Goal: Information Seeking & Learning: Learn about a topic

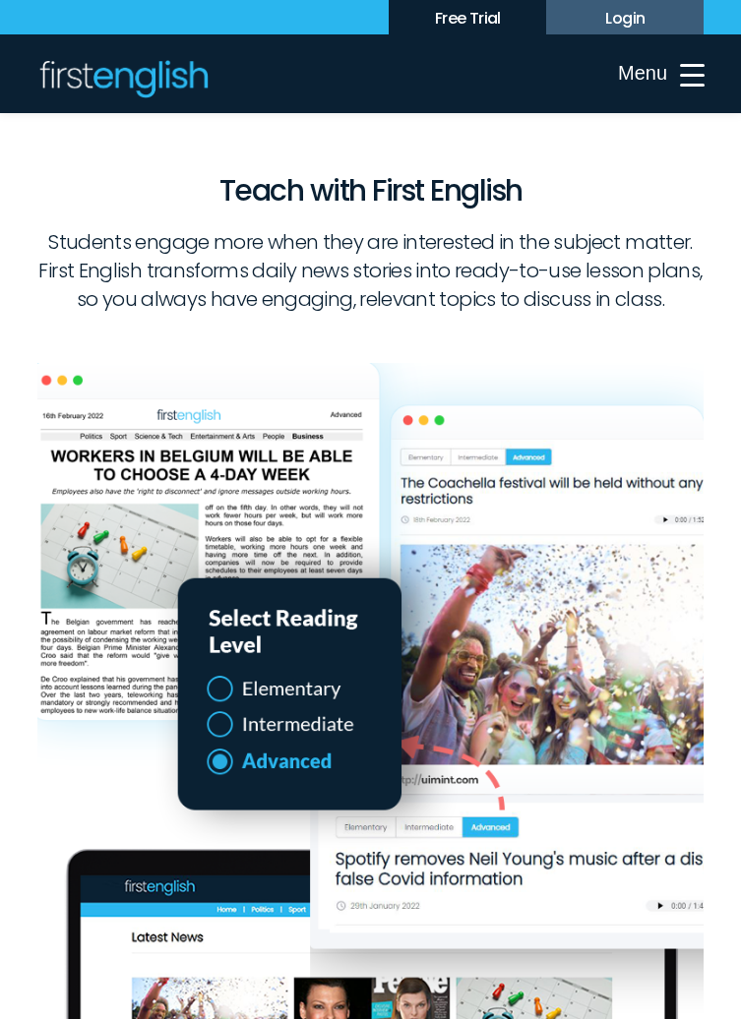
scroll to position [118, 0]
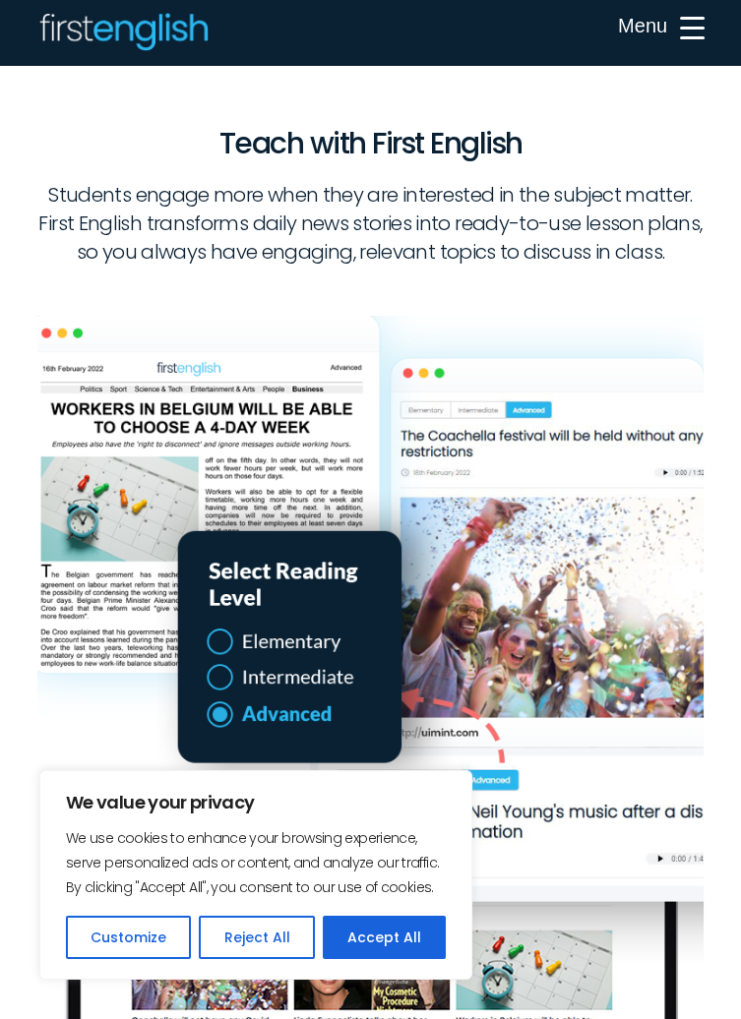
scroll to position [84, 0]
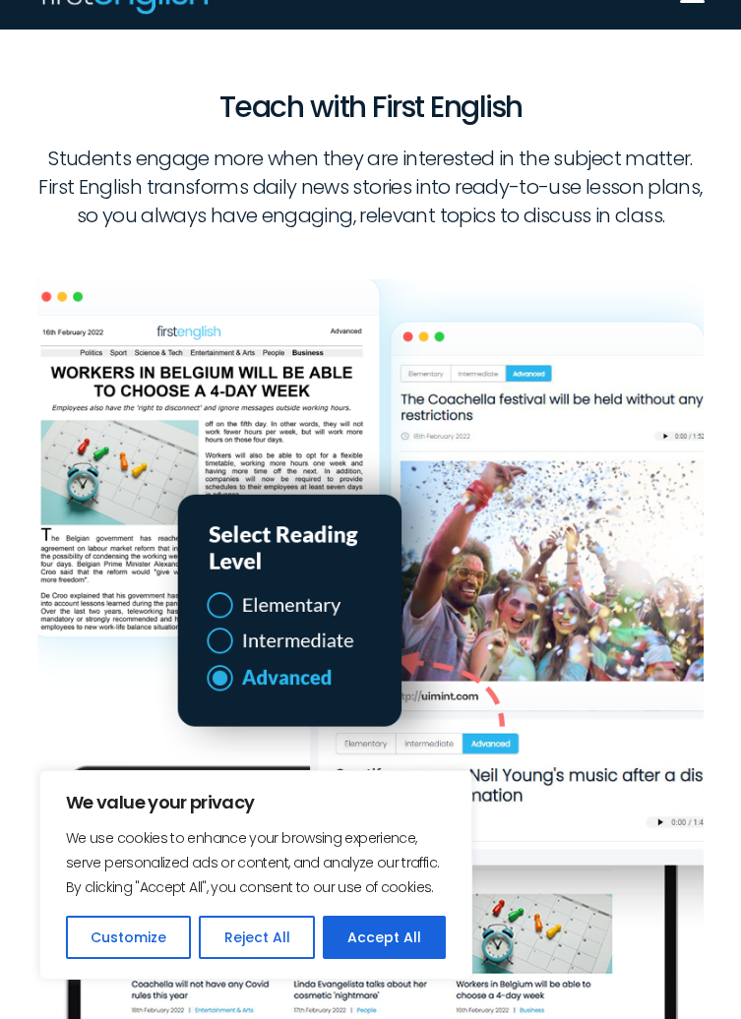
click at [280, 602] on img at bounding box center [370, 740] width 667 height 923
click at [215, 603] on img at bounding box center [370, 740] width 667 height 923
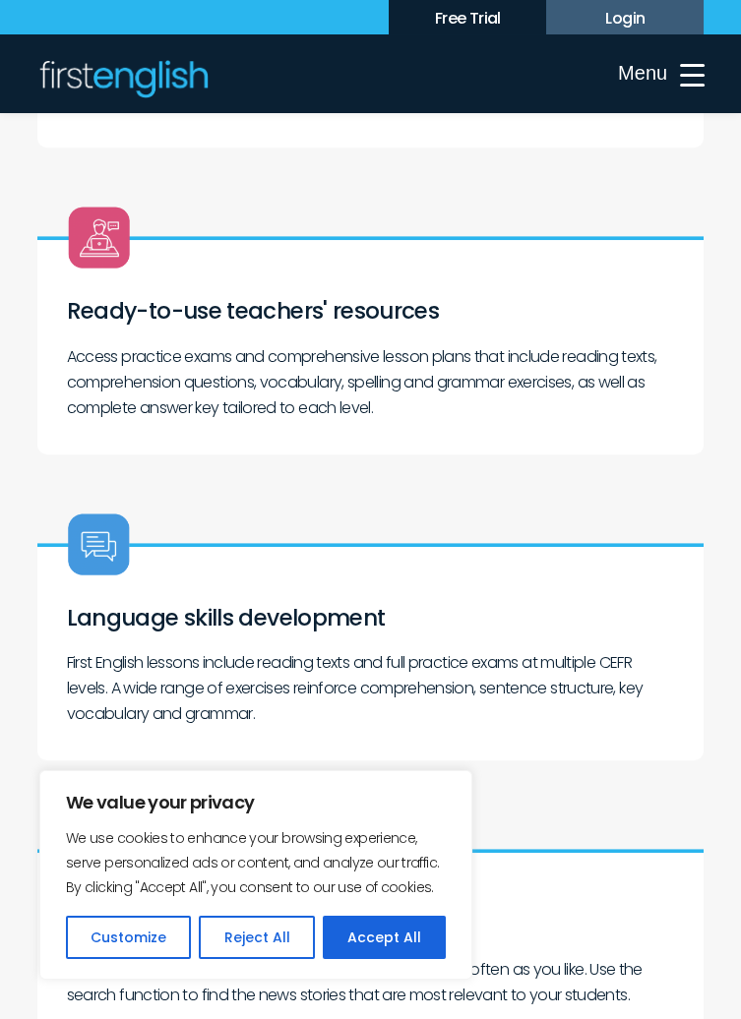
scroll to position [2056, 0]
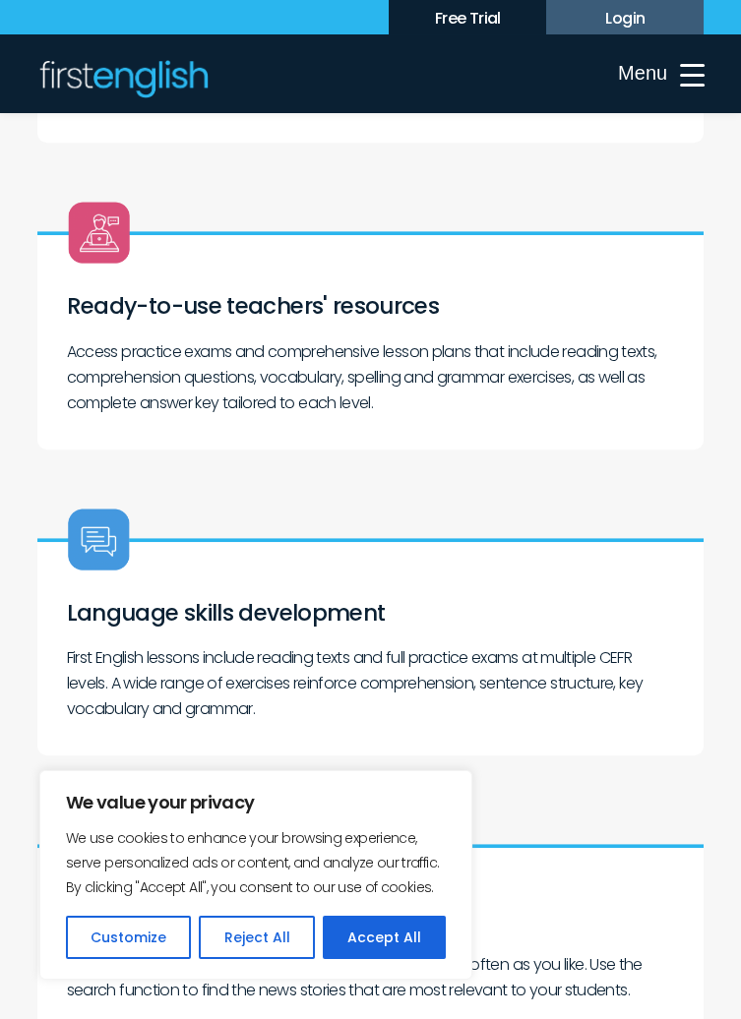
click at [80, 300] on h3 "Ready-to-use teachers' resources" at bounding box center [371, 297] width 608 height 54
click at [104, 324] on div "Ready-to-use teachers' resources Access practice exams and comprehensive lesson…" at bounding box center [370, 340] width 667 height 218
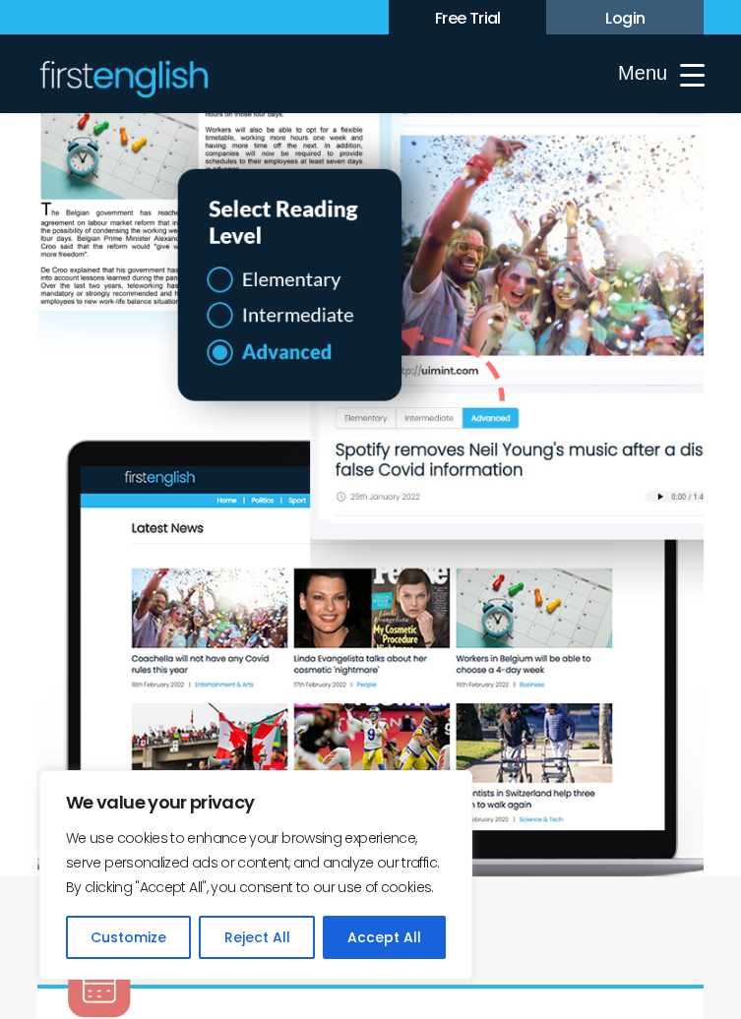
scroll to position [407, 0]
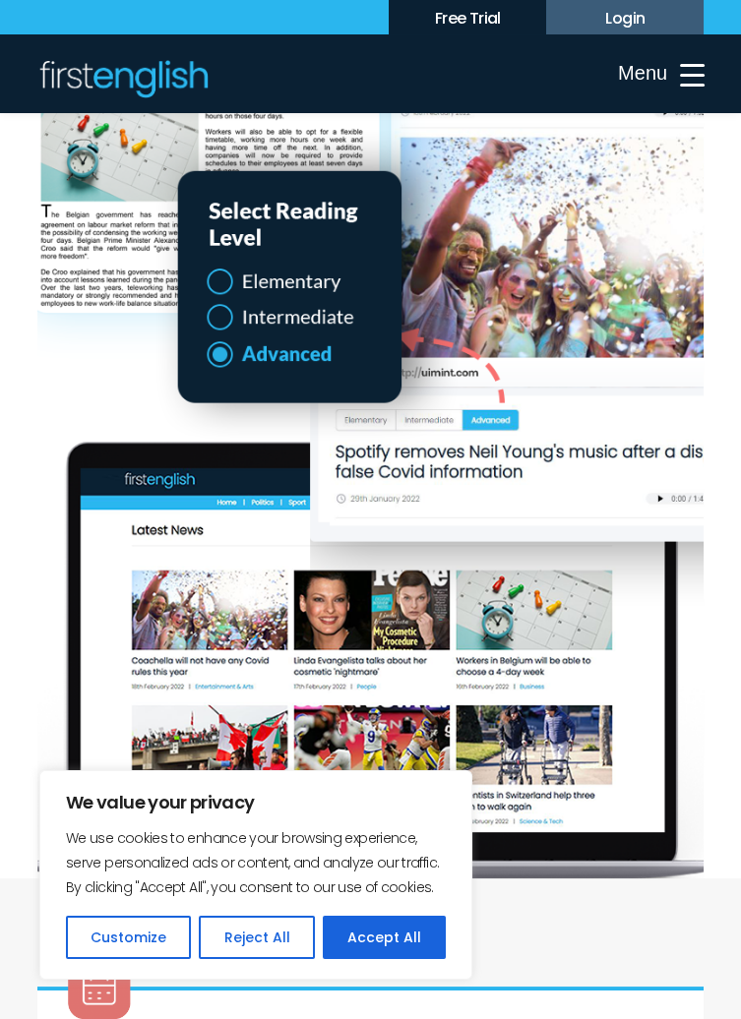
click at [693, 83] on button "Menu" at bounding box center [660, 73] width 123 height 54
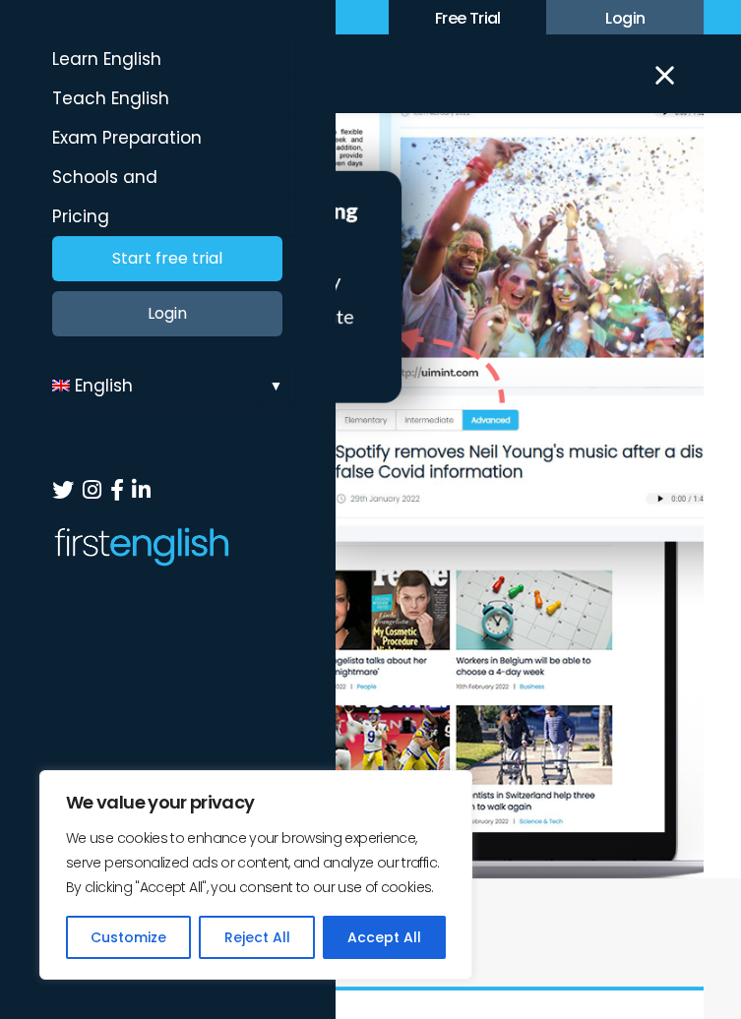
click at [64, 104] on link "Teach English" at bounding box center [167, 98] width 256 height 39
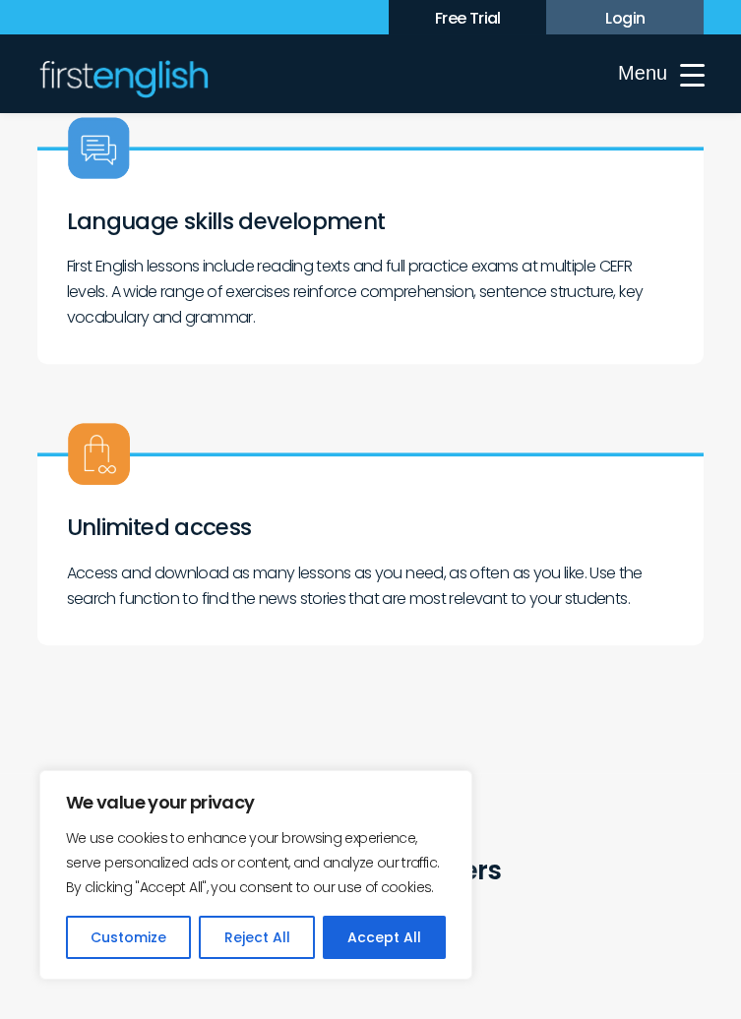
scroll to position [2447, 0]
click at [87, 224] on h3 "Language skills development" at bounding box center [371, 212] width 608 height 54
click at [107, 462] on img at bounding box center [99, 454] width 64 height 64
click at [127, 205] on h3 "Language skills development" at bounding box center [371, 212] width 608 height 54
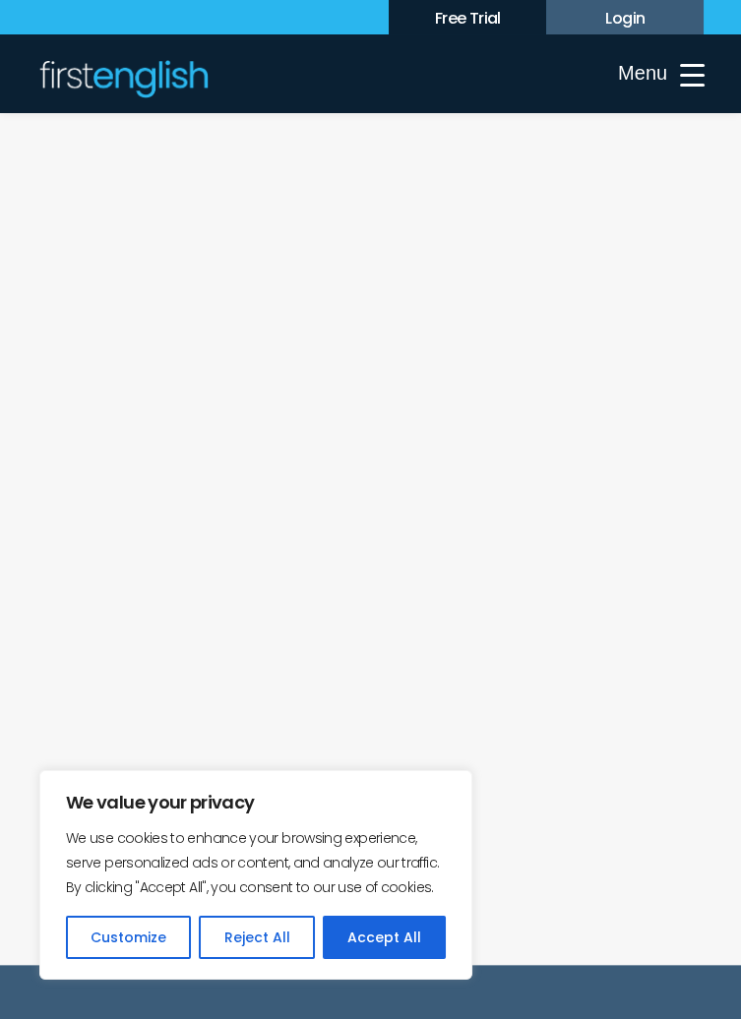
scroll to position [3300, 0]
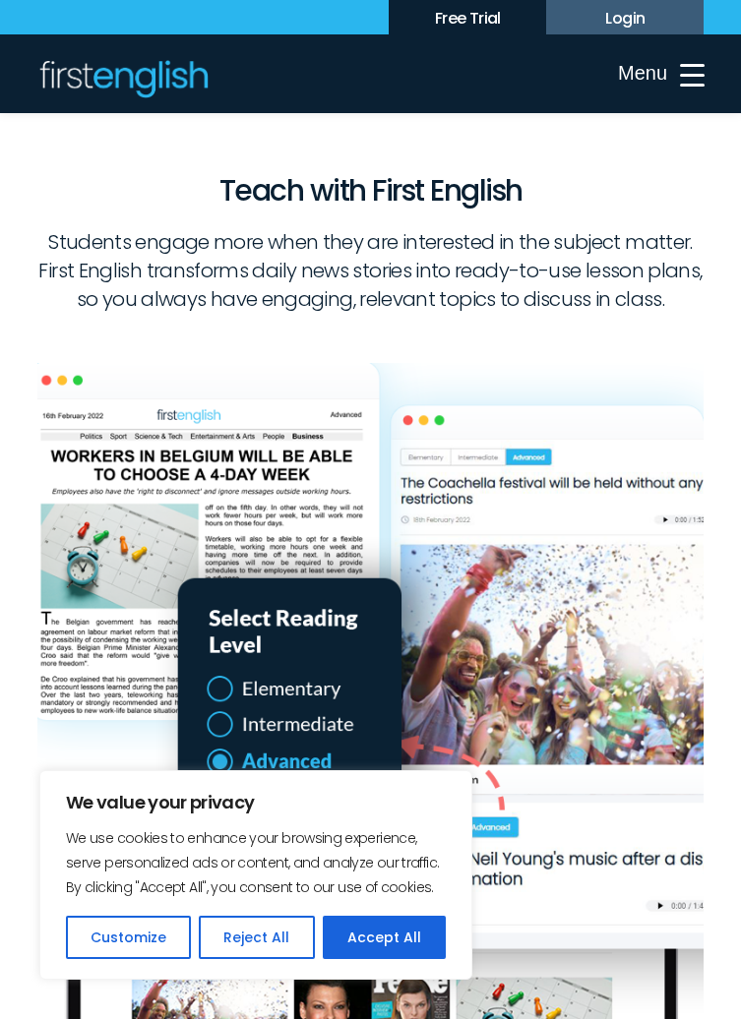
scroll to position [407, 0]
